Goal: Register for event/course

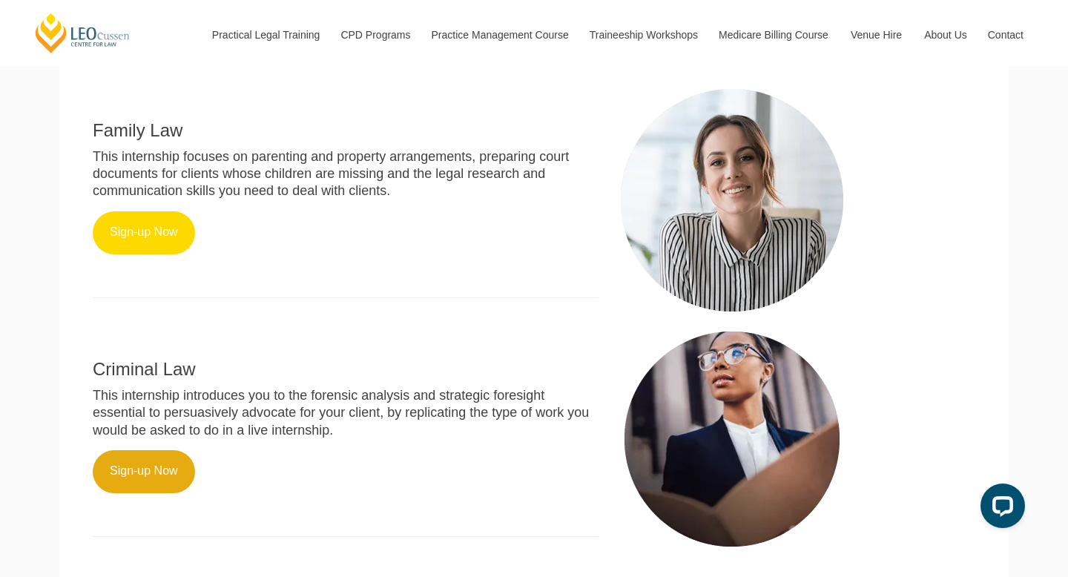
scroll to position [635, 0]
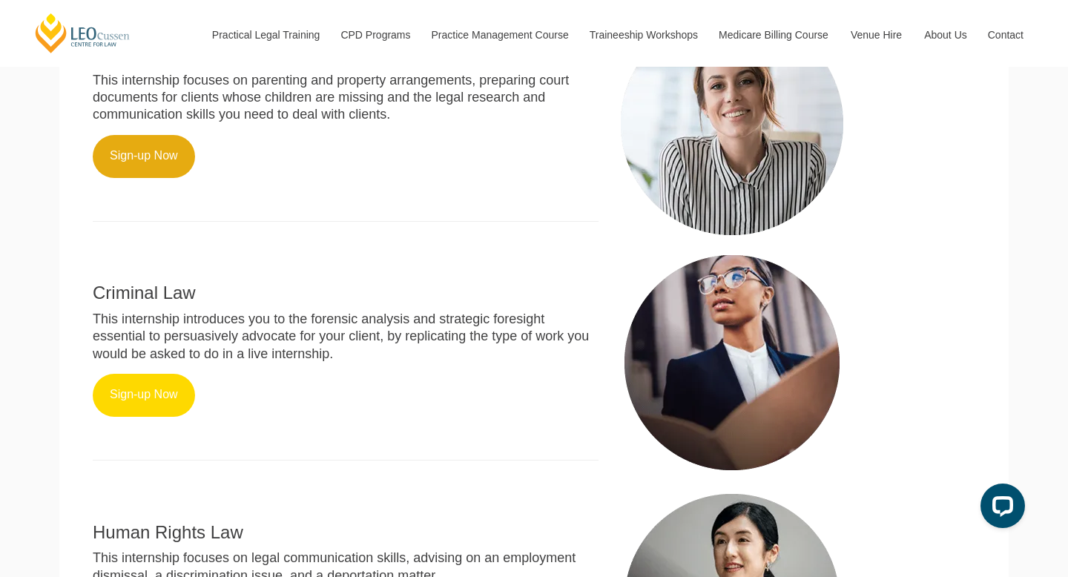
click at [168, 388] on link "Sign-up Now" at bounding box center [144, 395] width 102 height 43
click at [138, 388] on link "Sign-up Now" at bounding box center [144, 395] width 102 height 43
click at [139, 386] on link "Sign-up Now" at bounding box center [144, 395] width 102 height 43
